Goal: Navigation & Orientation: Find specific page/section

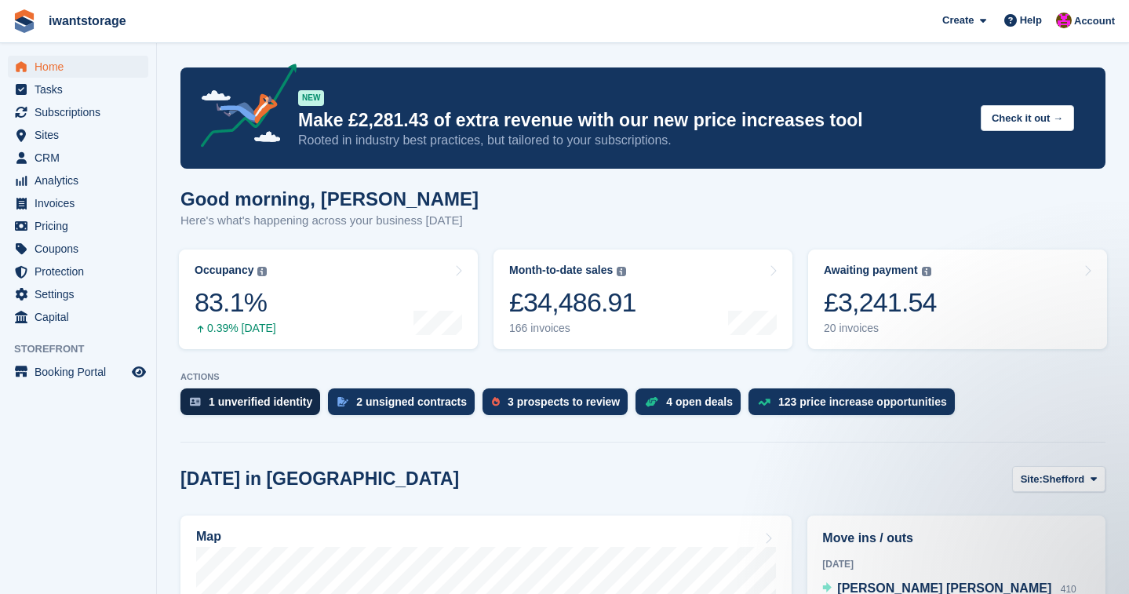
click at [280, 405] on div "1 unverified identity" at bounding box center [261, 401] width 104 height 13
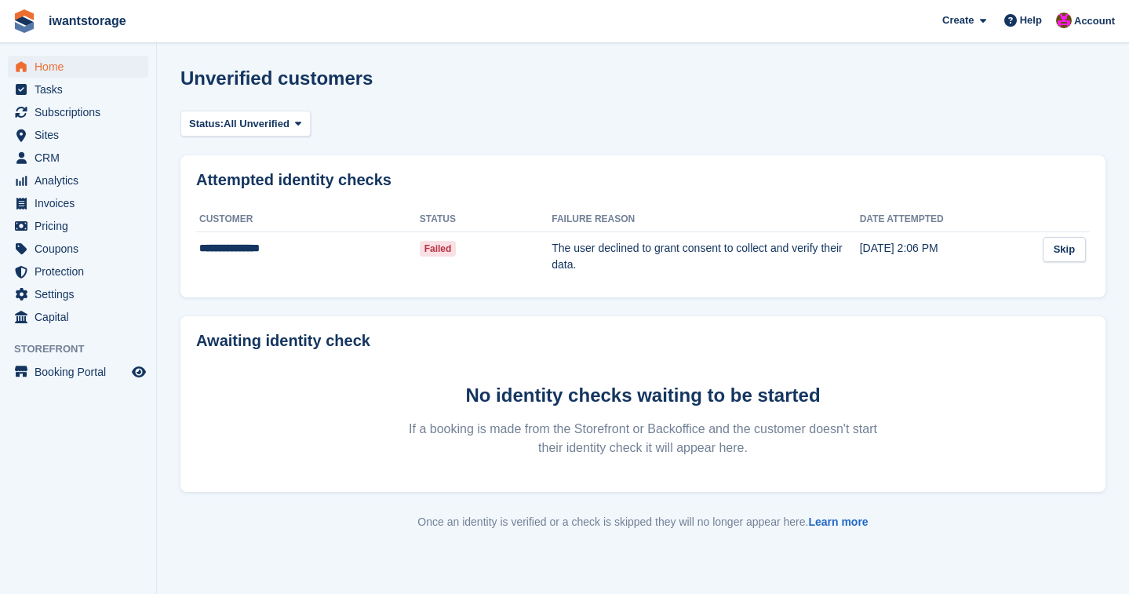
click at [42, 66] on span "Home" at bounding box center [82, 67] width 94 height 22
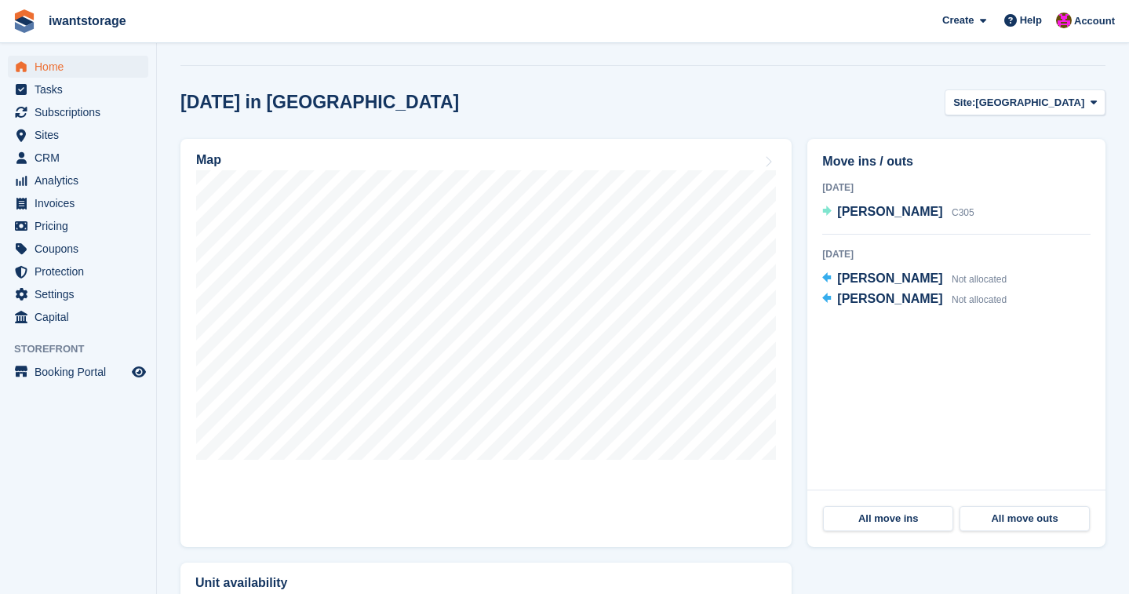
scroll to position [367, 0]
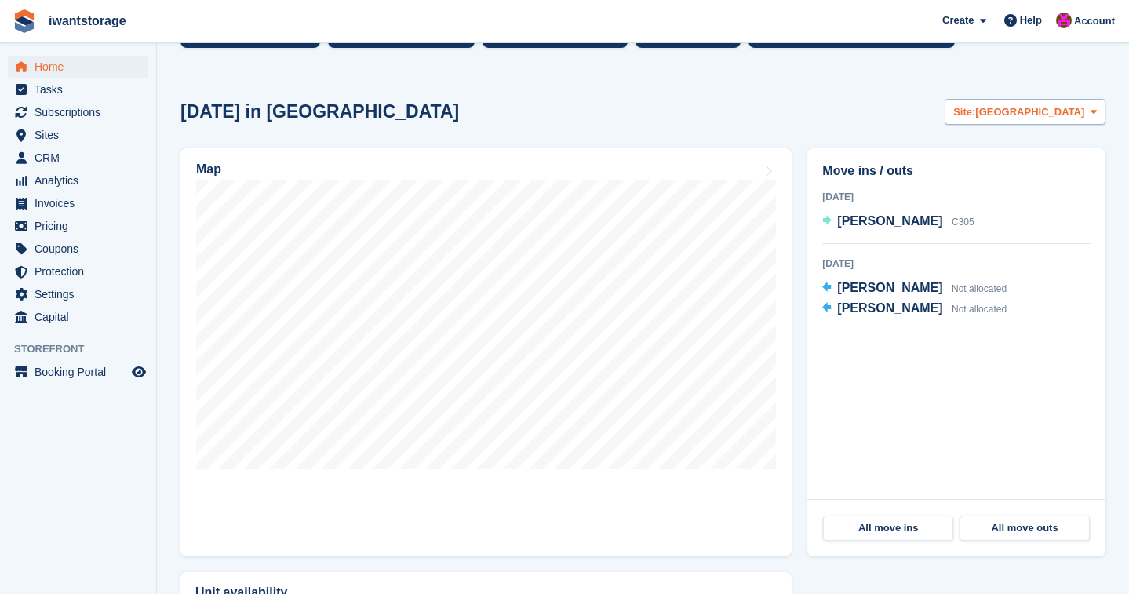
click at [1058, 111] on span "[GEOGRAPHIC_DATA]" at bounding box center [1029, 112] width 109 height 16
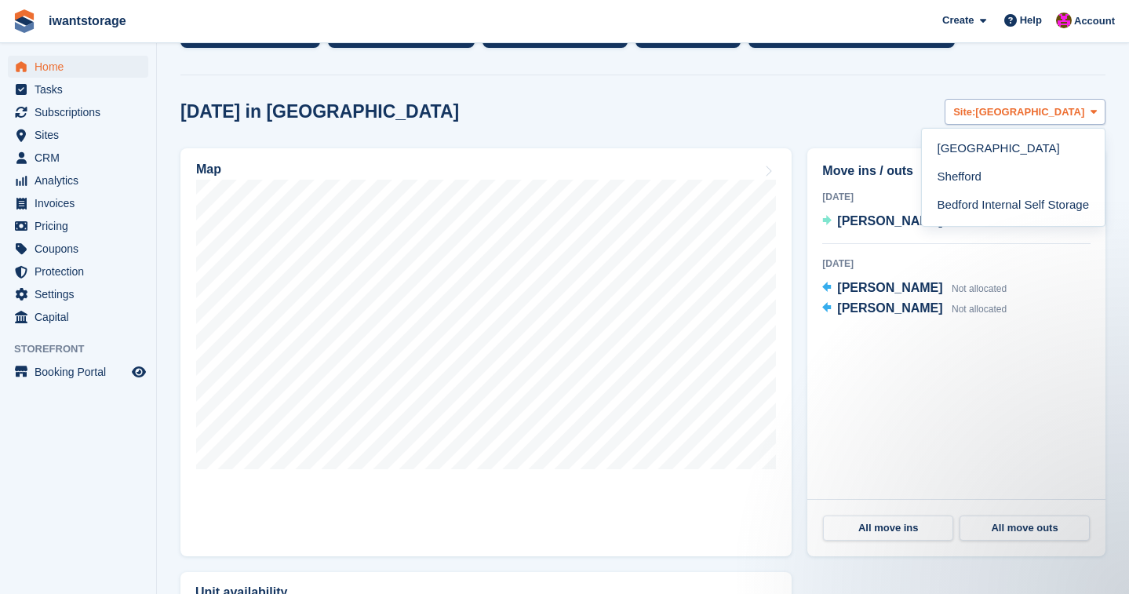
scroll to position [0, 0]
click at [982, 169] on link "Shefford" at bounding box center [1013, 177] width 170 height 28
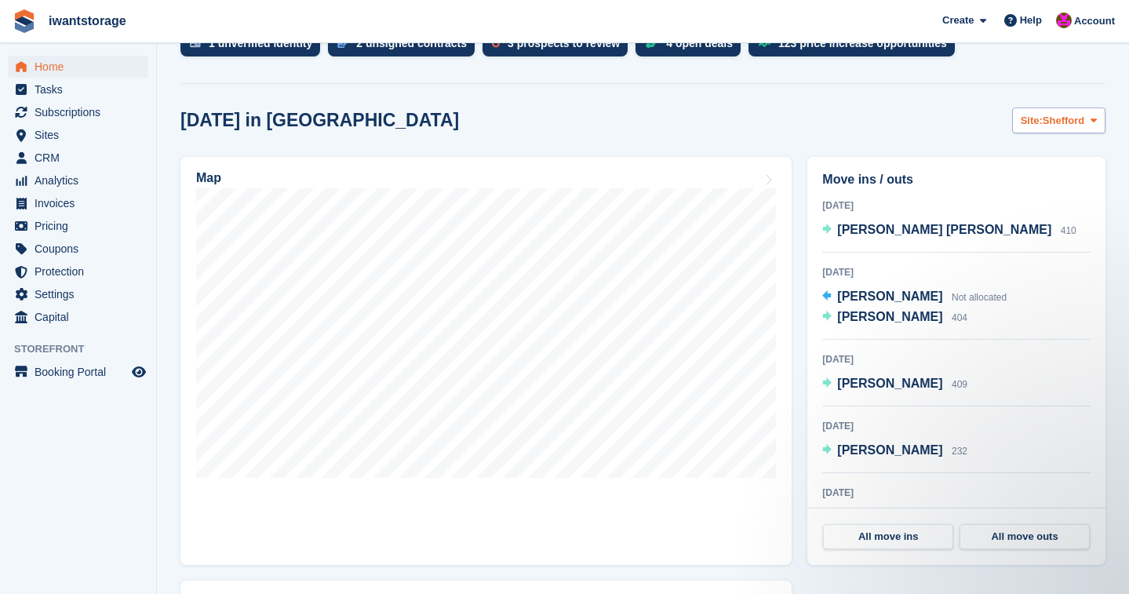
click at [1055, 120] on span "Shefford" at bounding box center [1063, 121] width 42 height 16
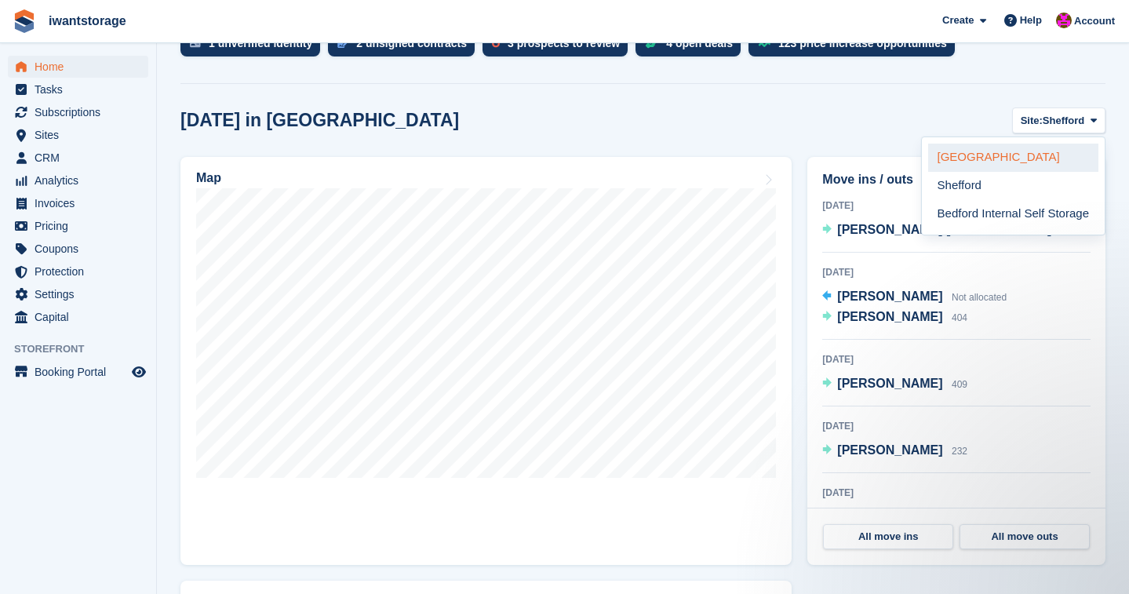
click at [979, 156] on link "[GEOGRAPHIC_DATA]" at bounding box center [1013, 158] width 170 height 28
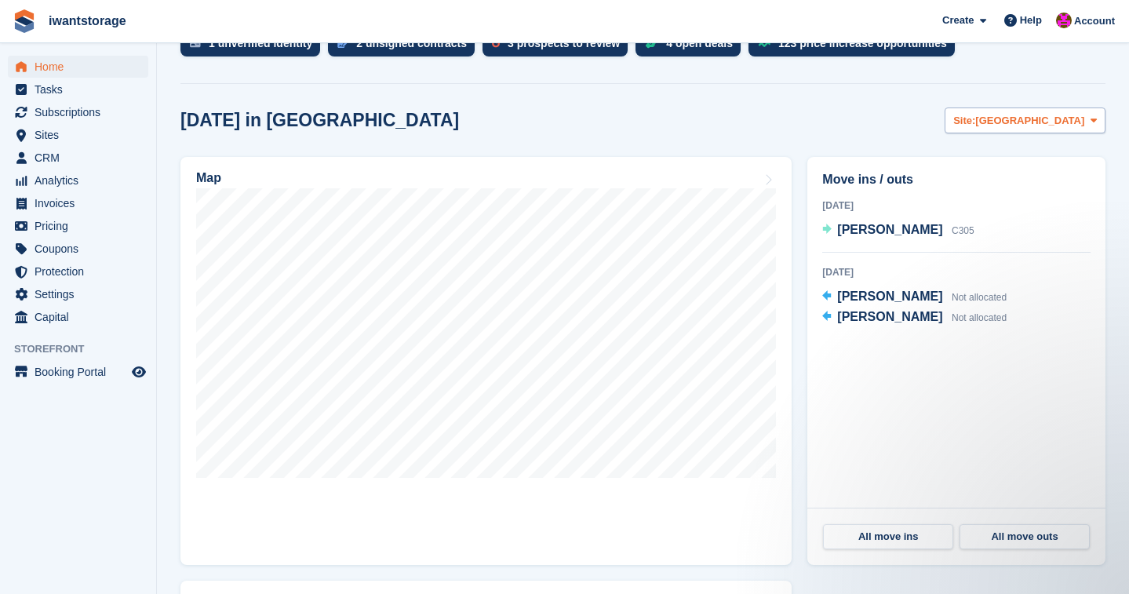
click at [1061, 124] on span "[GEOGRAPHIC_DATA]" at bounding box center [1029, 121] width 109 height 16
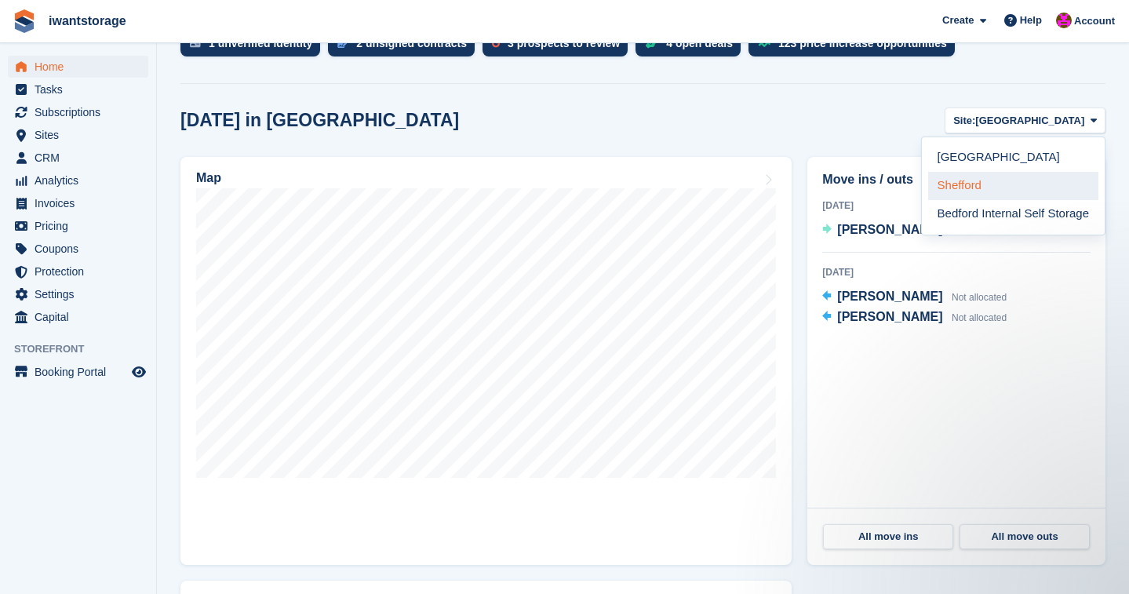
click at [970, 180] on link "Shefford" at bounding box center [1013, 186] width 170 height 28
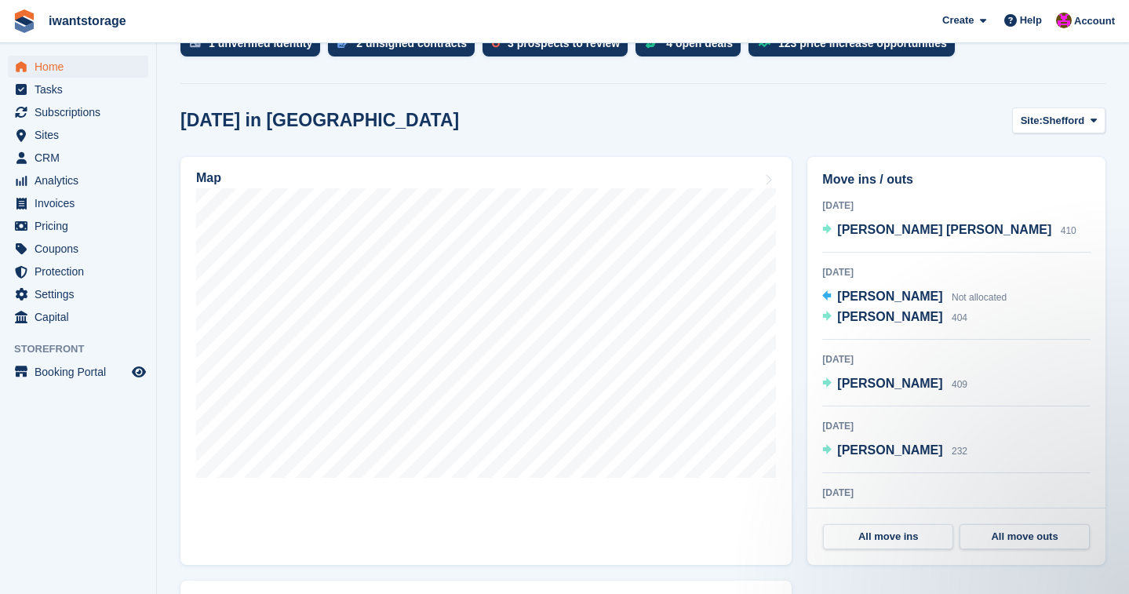
click at [62, 69] on span "Home" at bounding box center [82, 67] width 94 height 22
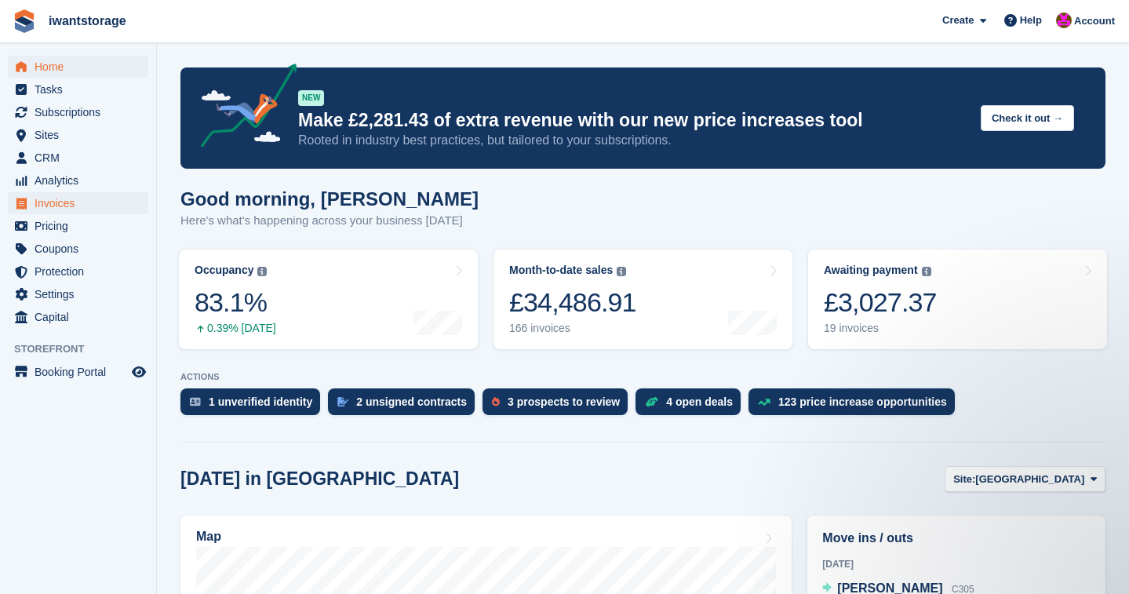
click at [64, 202] on span "Invoices" at bounding box center [82, 203] width 94 height 22
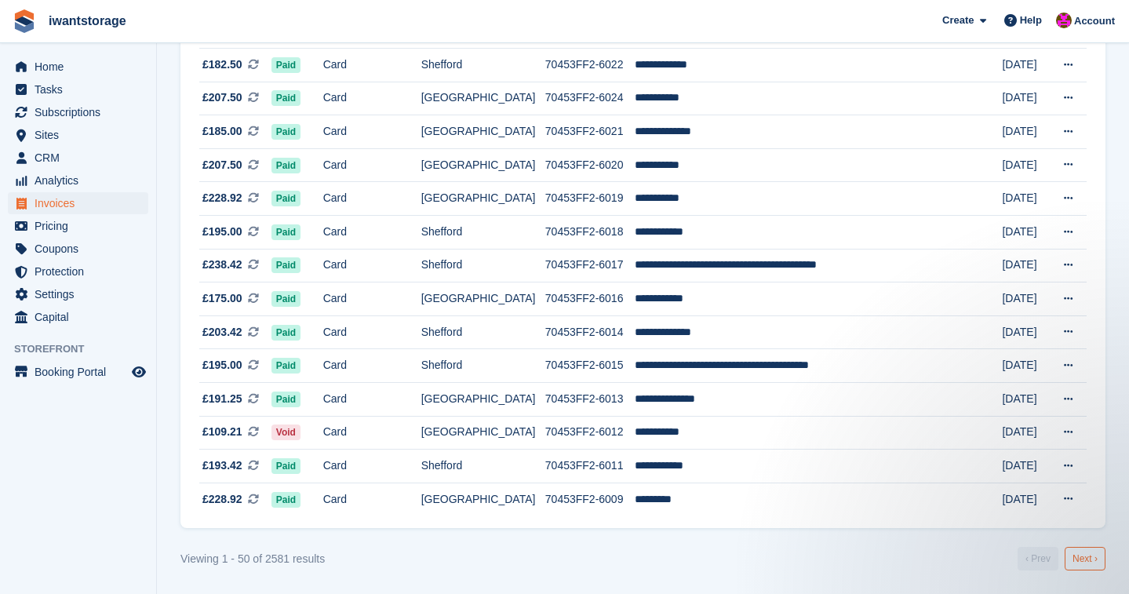
click at [1081, 561] on link "Next ›" at bounding box center [1084, 559] width 41 height 24
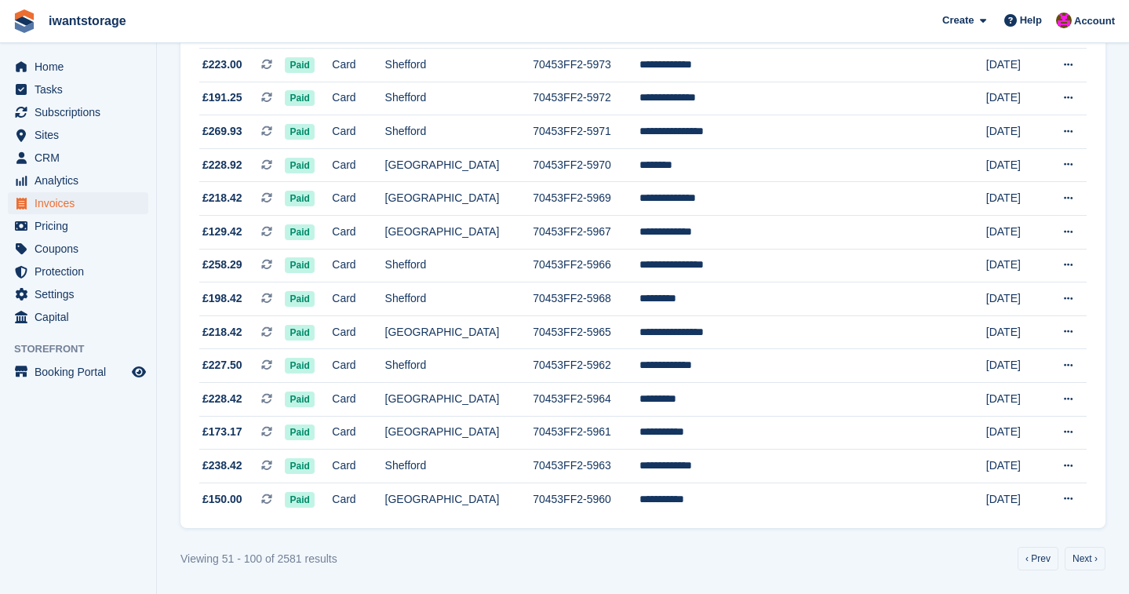
click at [1081, 561] on link "Next ›" at bounding box center [1084, 559] width 41 height 24
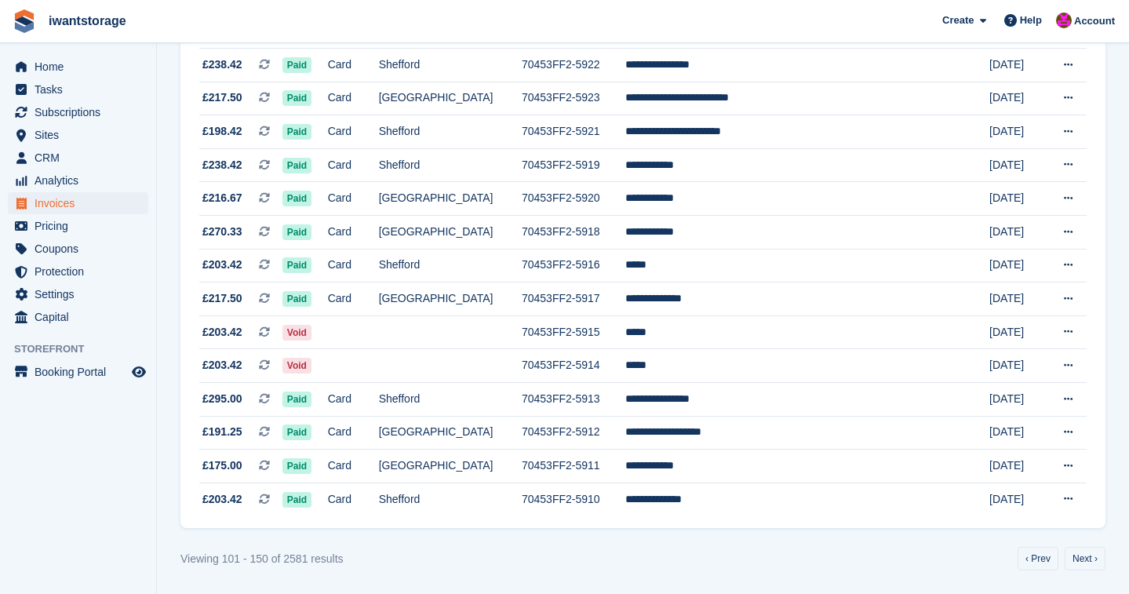
click at [1081, 561] on link "Next ›" at bounding box center [1084, 559] width 41 height 24
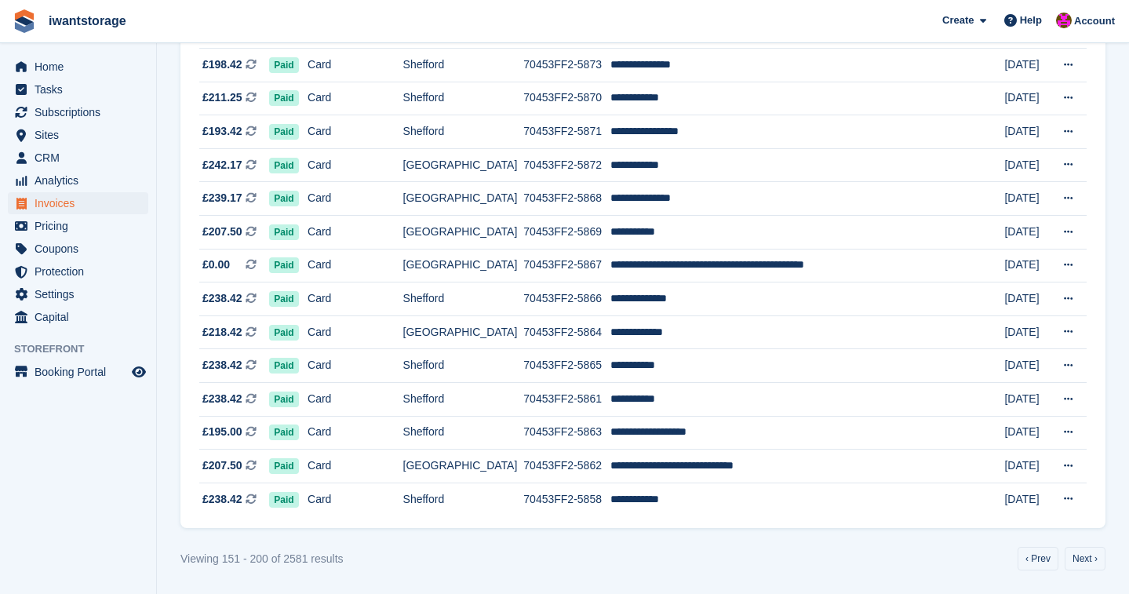
click at [1081, 561] on link "Next ›" at bounding box center [1084, 559] width 41 height 24
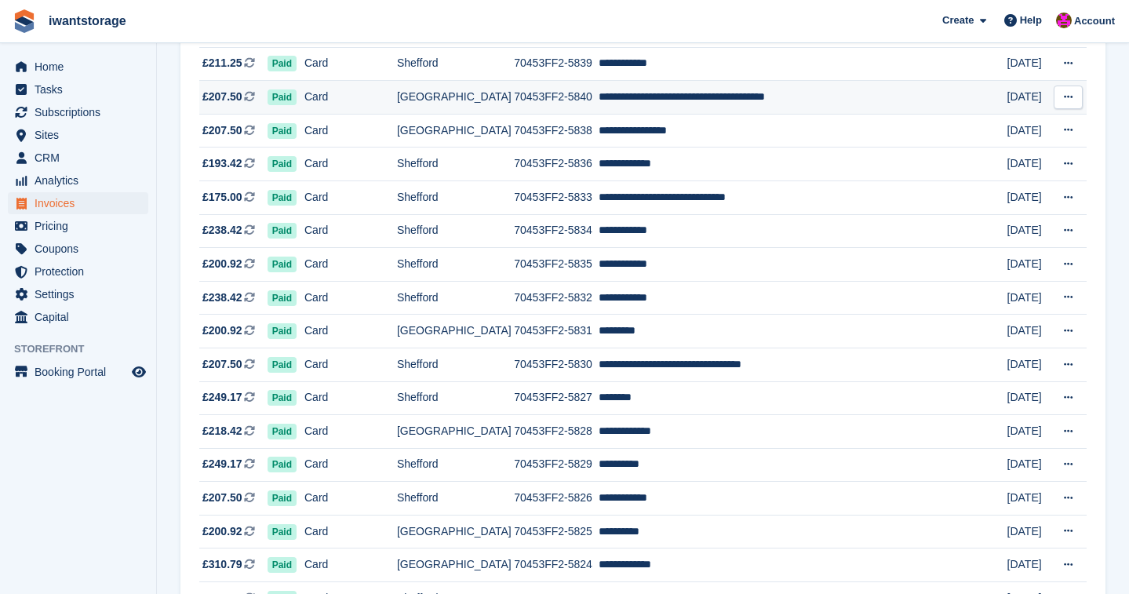
scroll to position [889, 0]
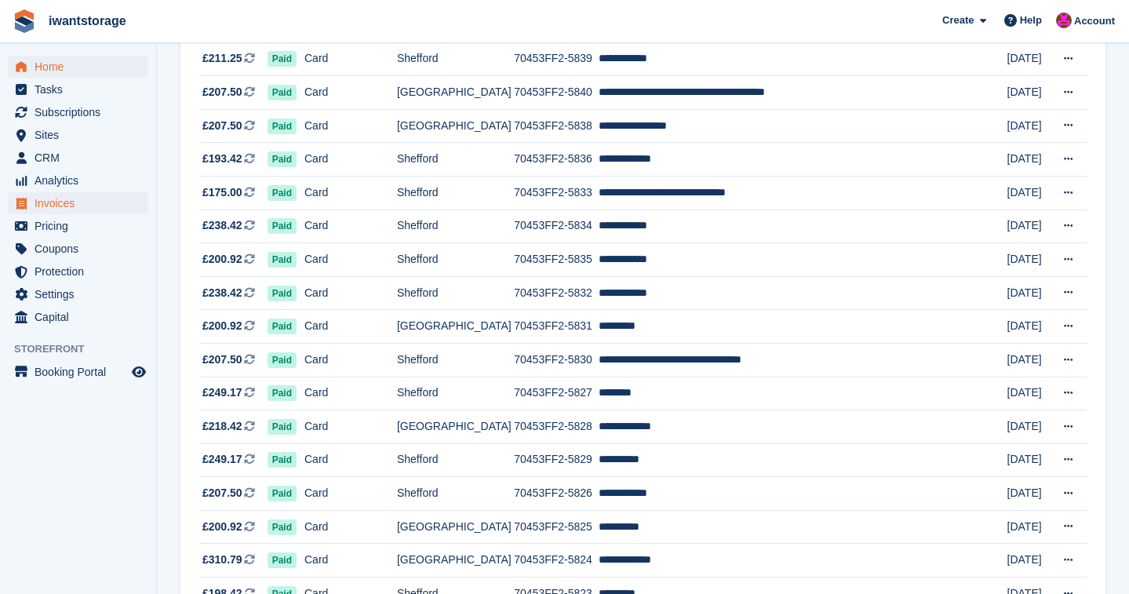
click at [54, 65] on span "Home" at bounding box center [82, 67] width 94 height 22
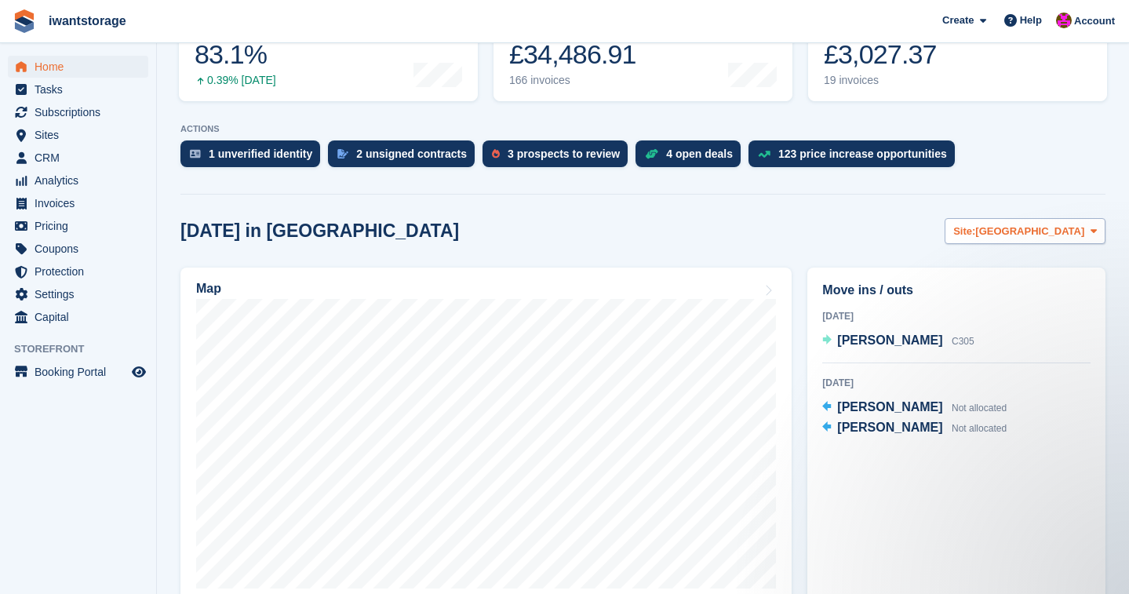
click at [1075, 231] on span "[GEOGRAPHIC_DATA]" at bounding box center [1029, 232] width 109 height 16
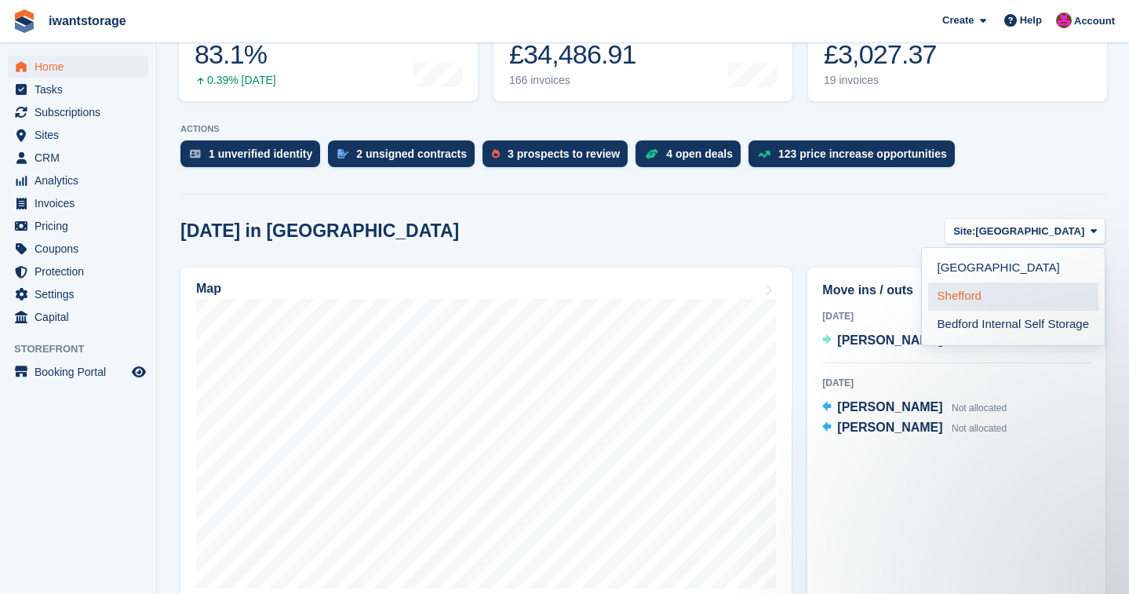
click at [992, 291] on link "Shefford" at bounding box center [1013, 296] width 170 height 28
